Goal: Navigation & Orientation: Find specific page/section

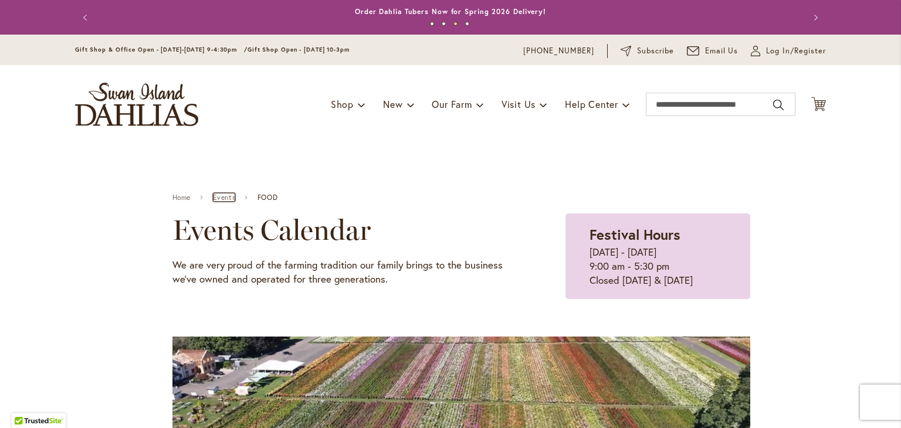
click at [216, 196] on link "Events" at bounding box center [224, 198] width 23 height 8
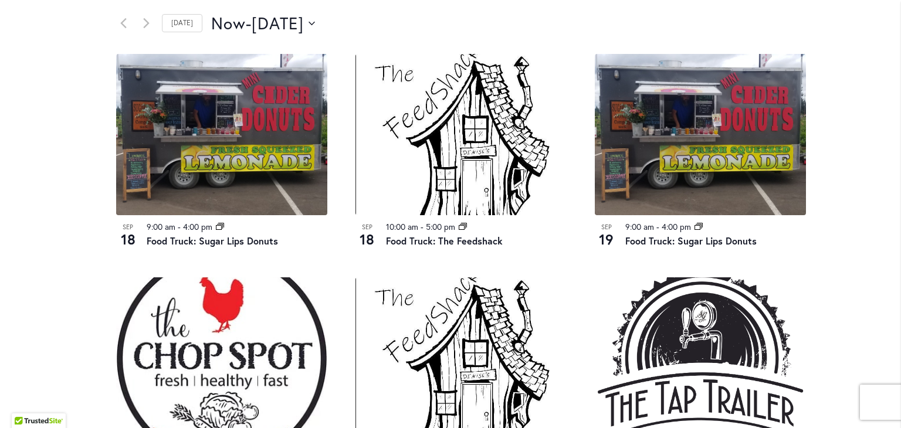
scroll to position [605, 0]
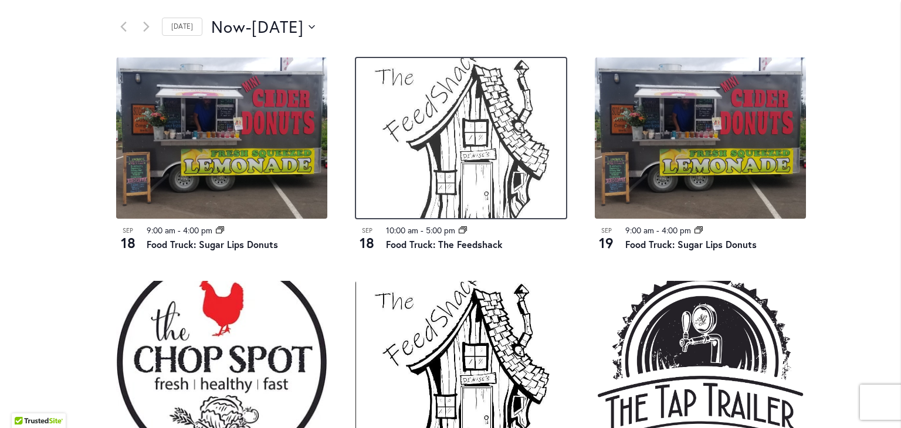
click at [450, 186] on img at bounding box center [460, 137] width 211 height 161
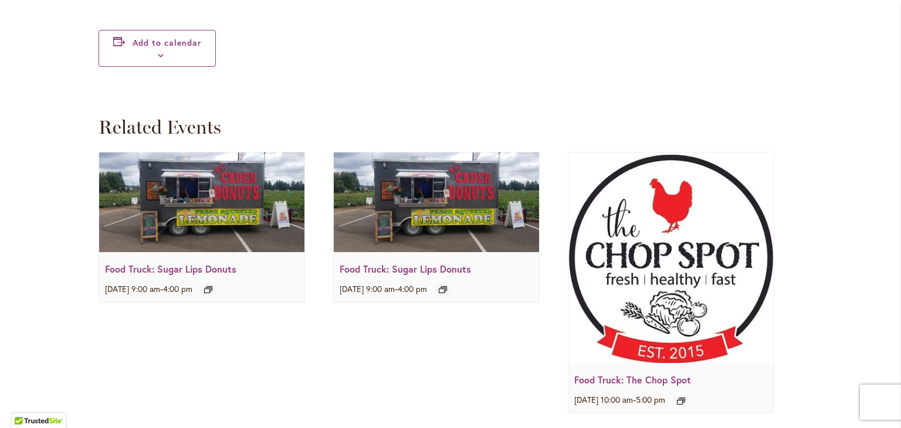
scroll to position [1097, 0]
